Goal: Information Seeking & Learning: Find specific fact

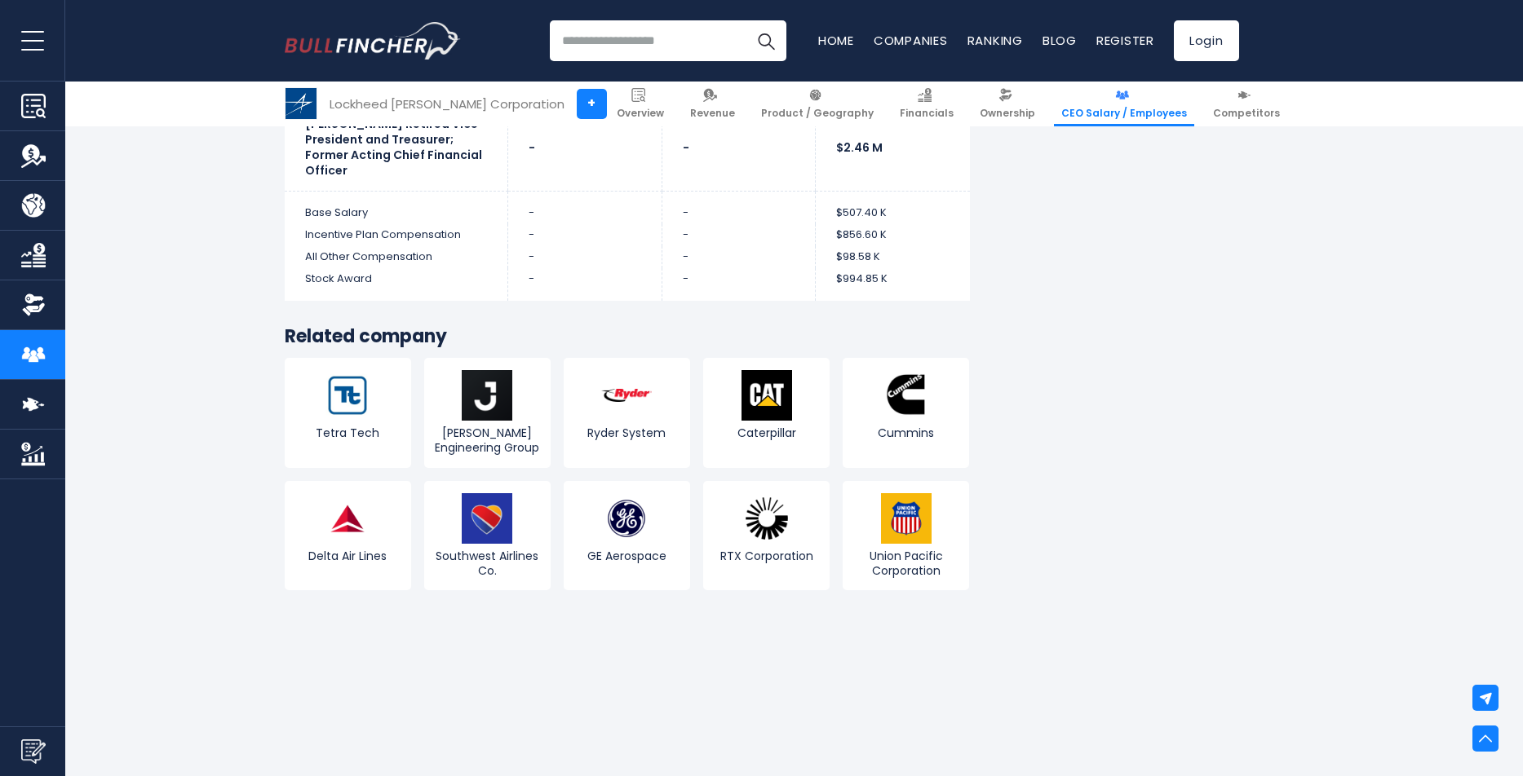
scroll to position [5138, 0]
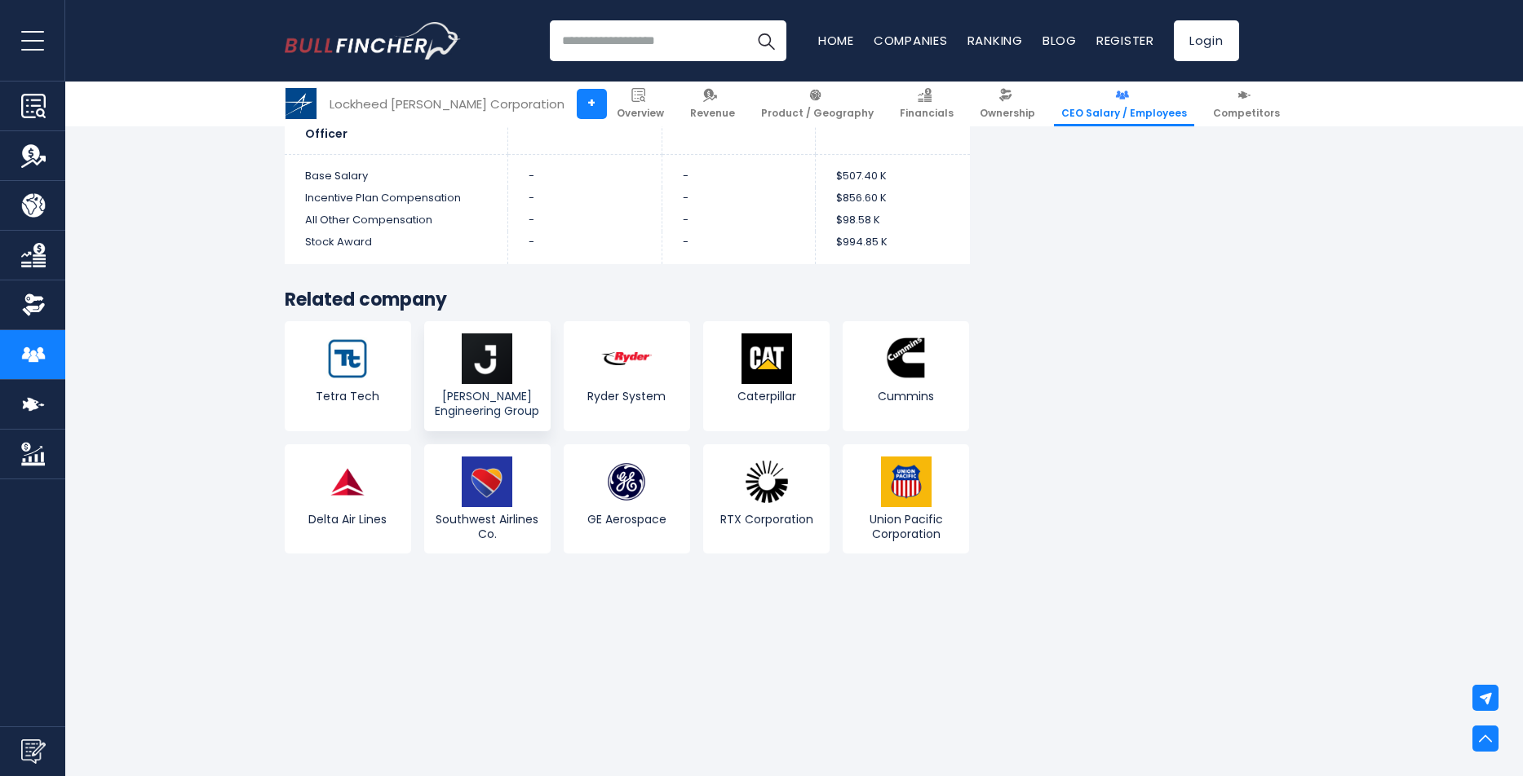
click at [482, 342] on img at bounding box center [487, 359] width 51 height 51
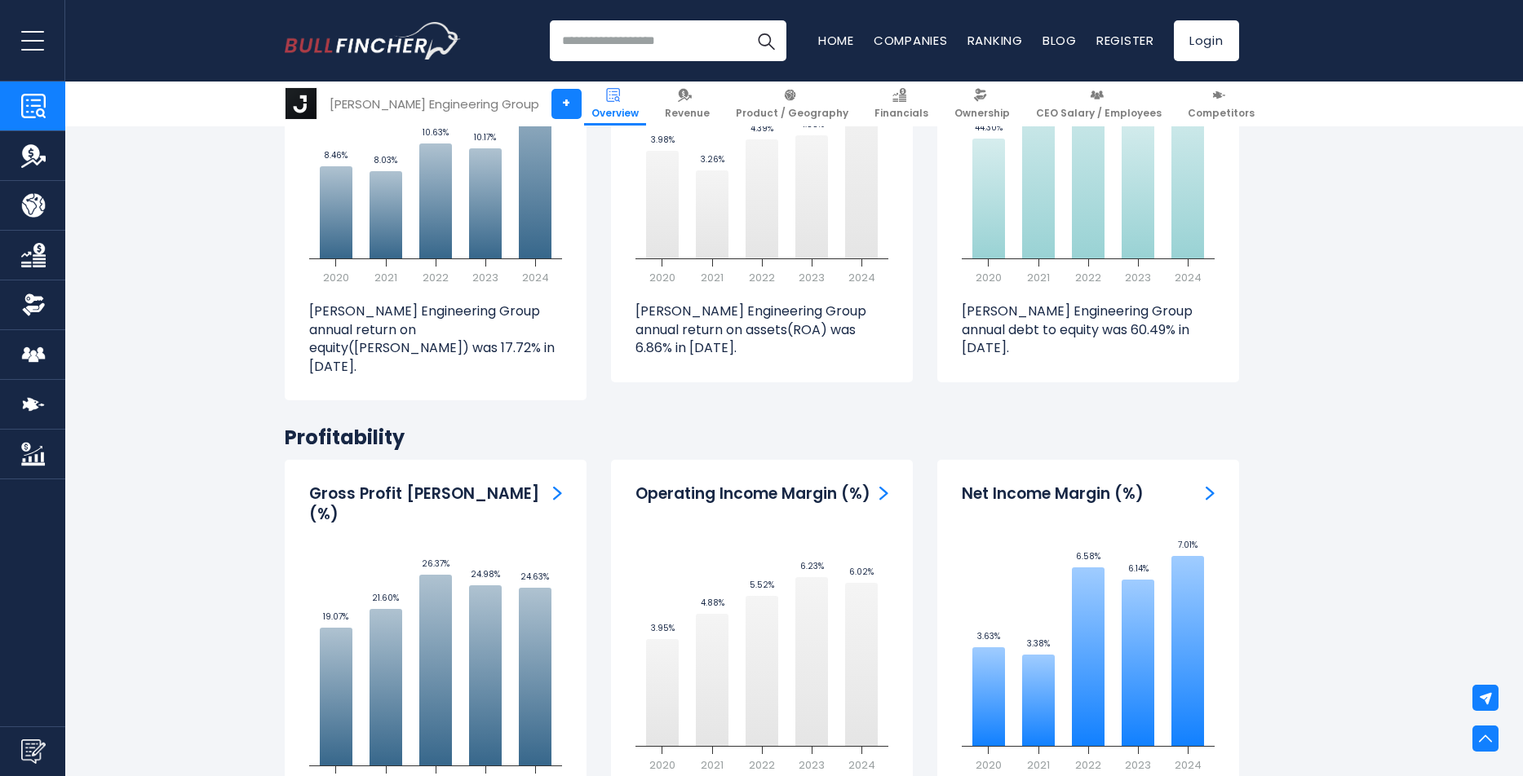
scroll to position [3588, 0]
click at [1078, 108] on span "CEO Salary / Employees" at bounding box center [1099, 113] width 126 height 13
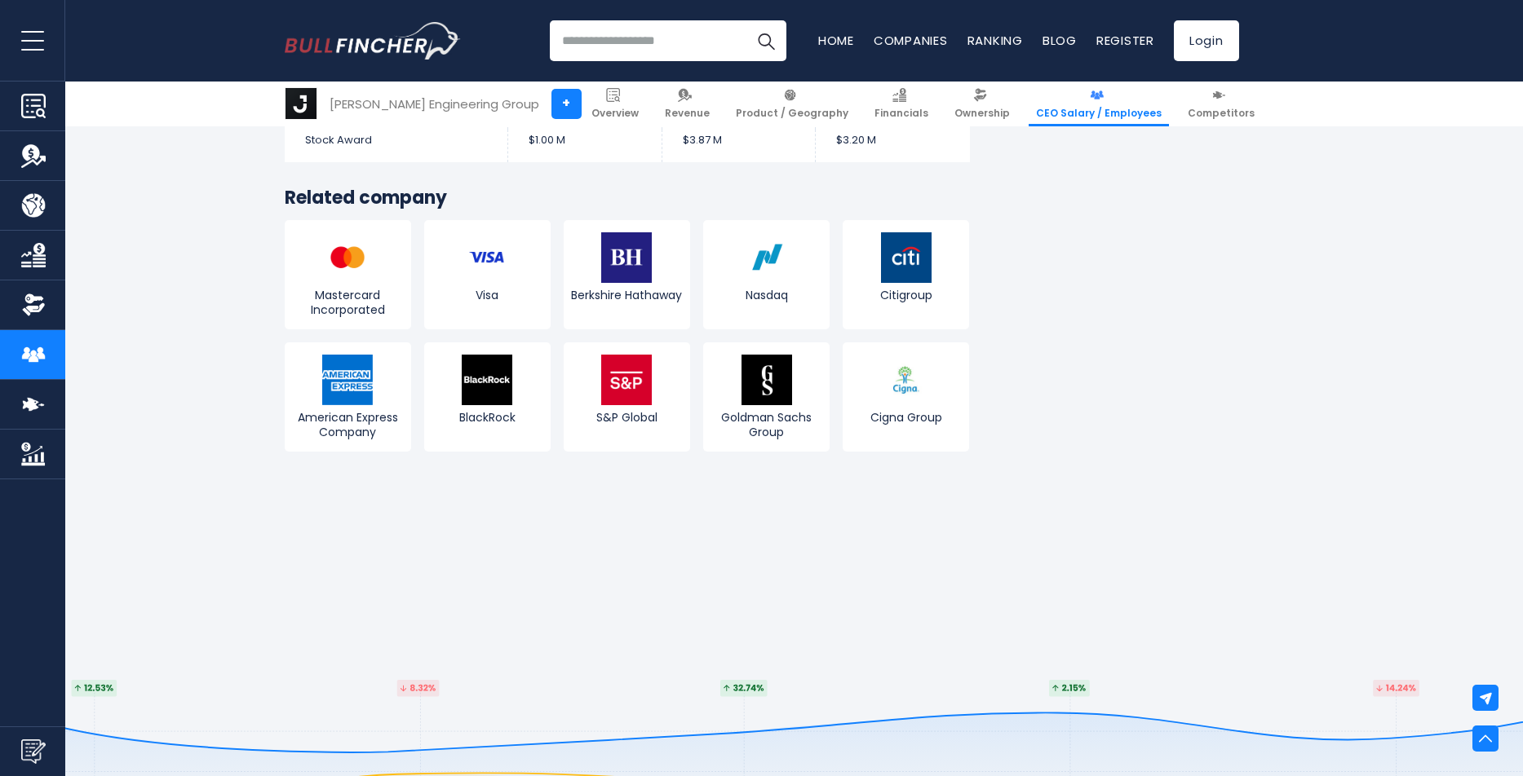
scroll to position [5709, 0]
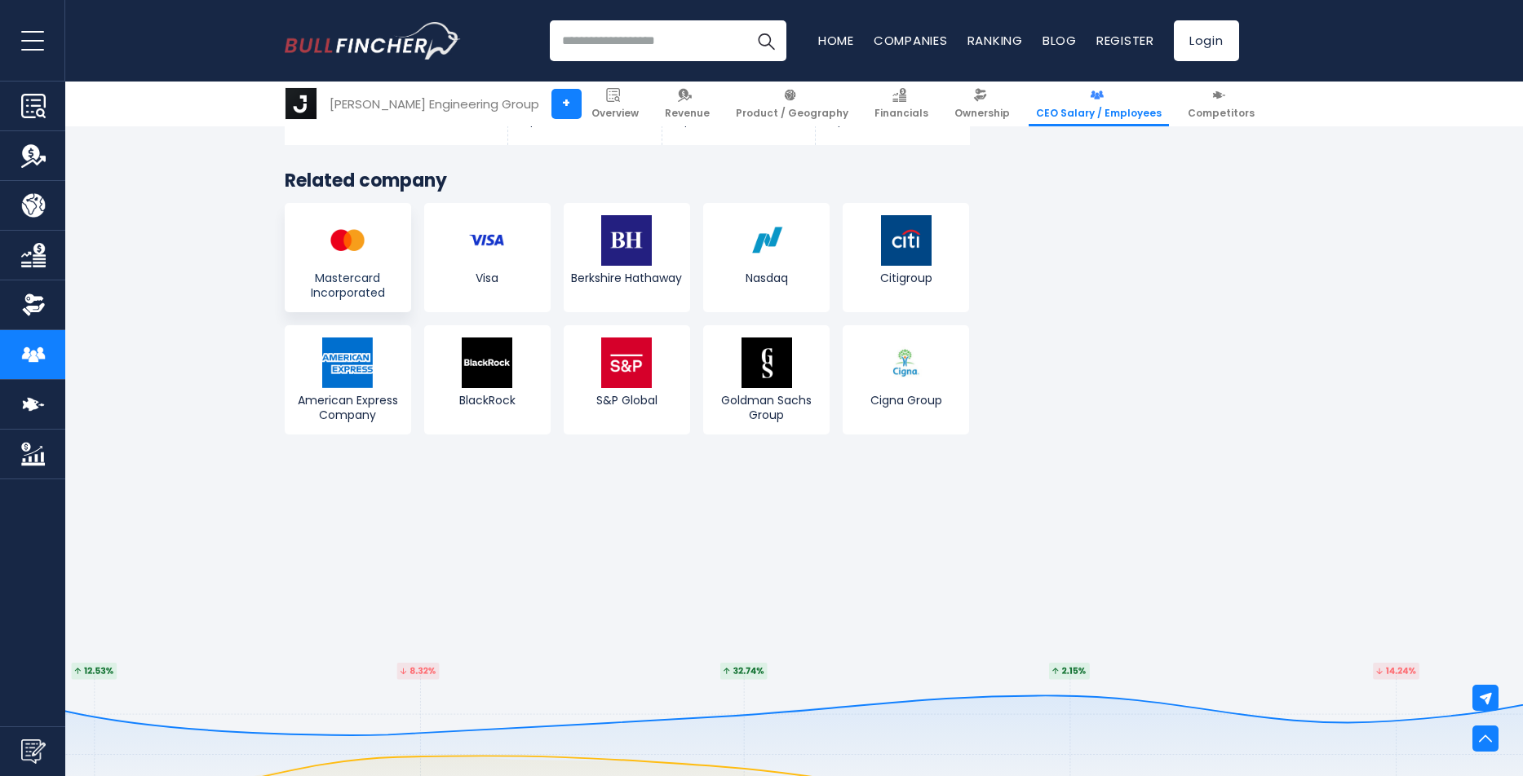
click at [343, 232] on img at bounding box center [347, 240] width 51 height 51
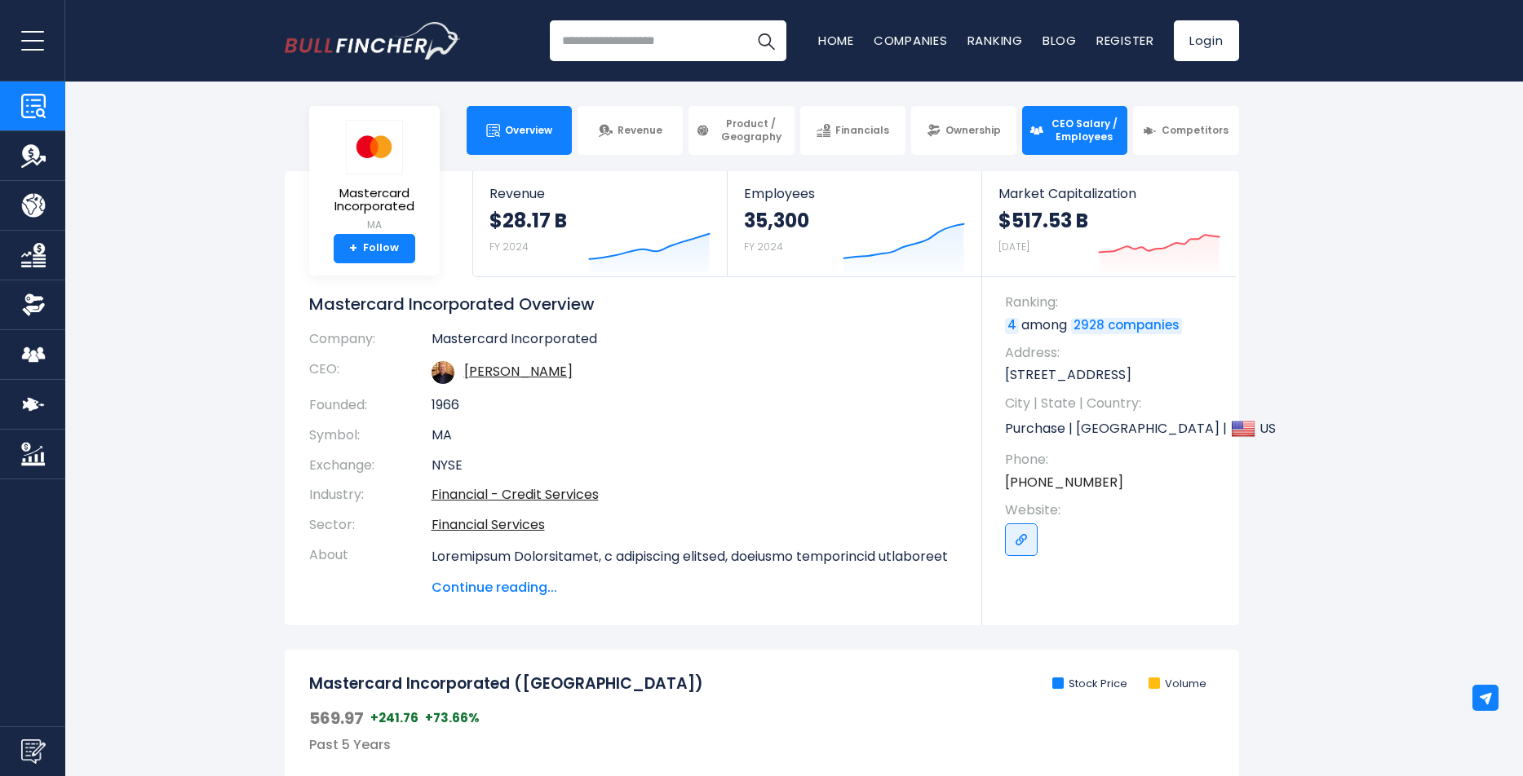
click at [1062, 129] on span "CEO Salary / Employees" at bounding box center [1084, 129] width 72 height 25
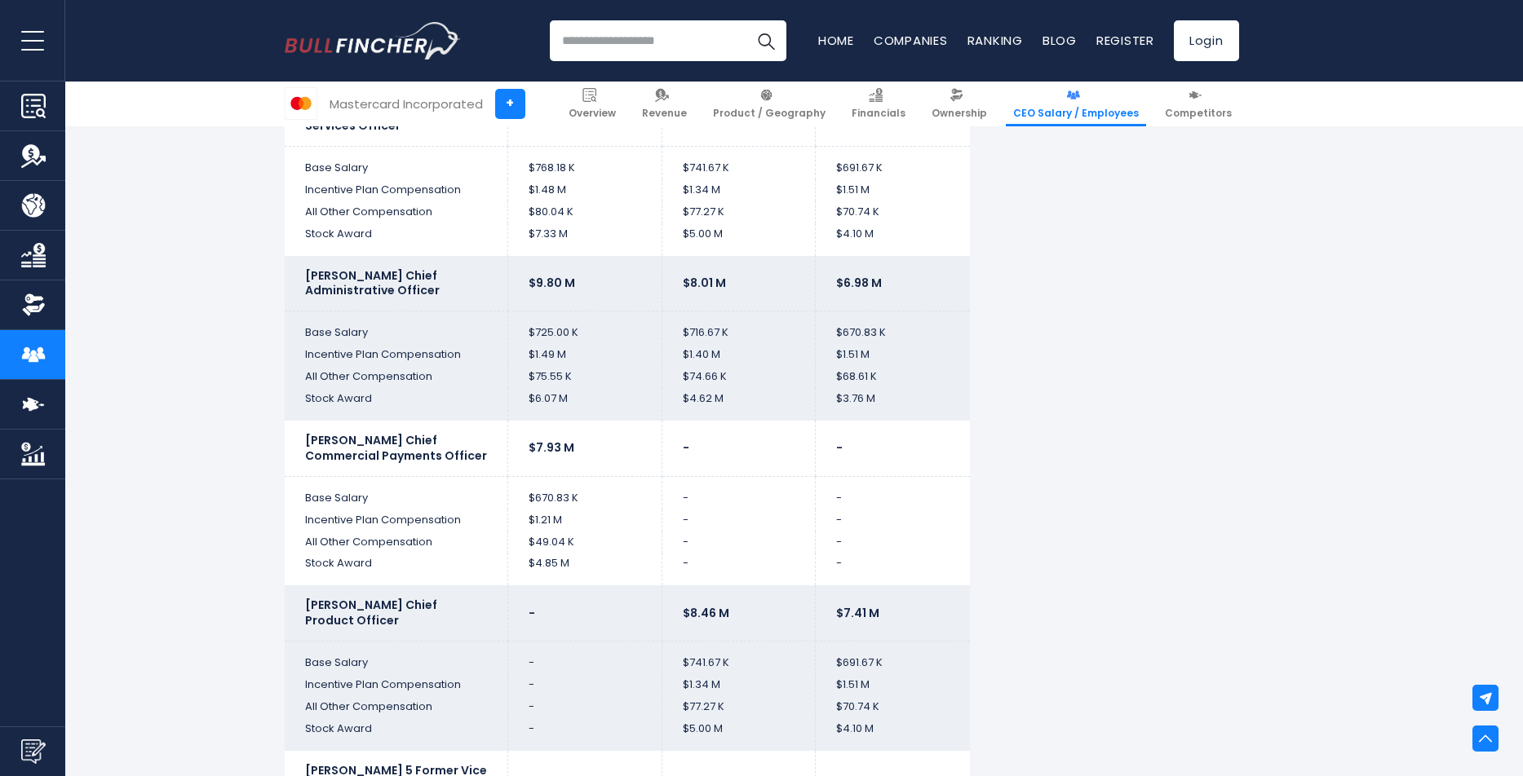
scroll to position [3752, 0]
